Goal: Go to known website: Access a specific website the user already knows

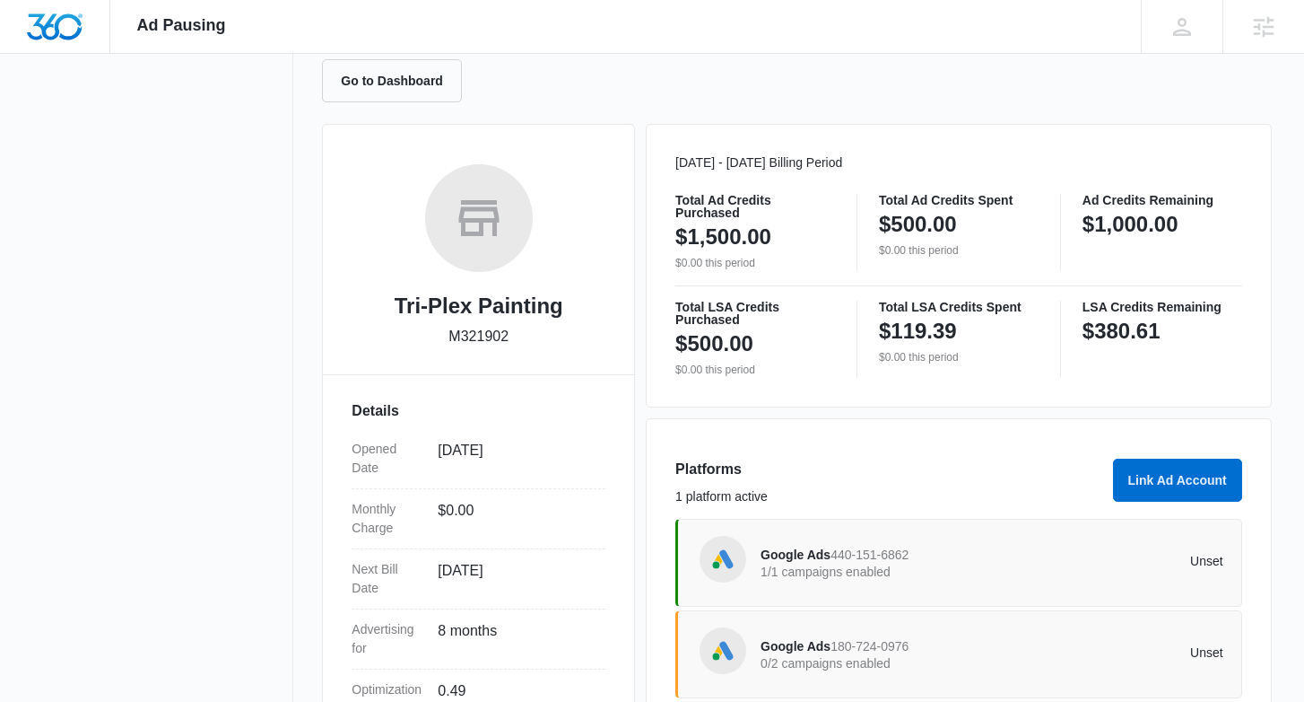
scroll to position [198, 0]
